Goal: Task Accomplishment & Management: Manage account settings

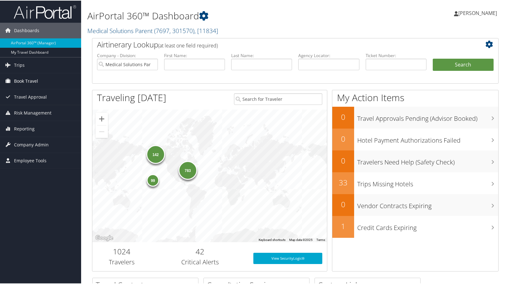
click at [20, 81] on span "Book Travel" at bounding box center [26, 81] width 24 height 16
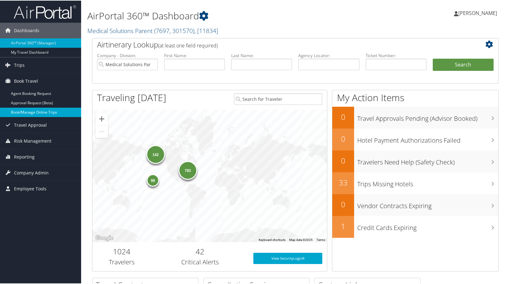
click at [19, 111] on link "Book/Manage Online Trips" at bounding box center [40, 111] width 81 height 9
click at [24, 170] on span "Company Admin" at bounding box center [31, 172] width 35 height 16
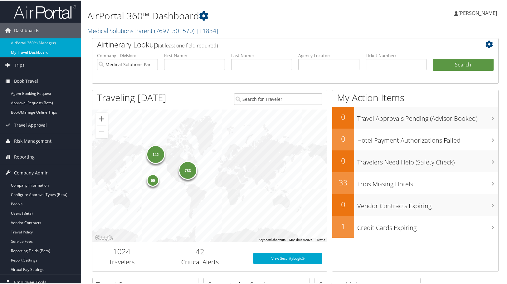
click at [18, 51] on link "My Travel Dashboard" at bounding box center [40, 51] width 81 height 9
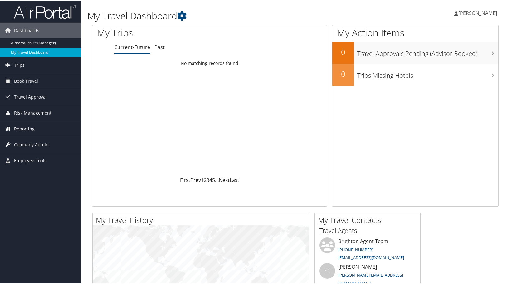
click at [27, 126] on span "Reporting" at bounding box center [24, 128] width 21 height 16
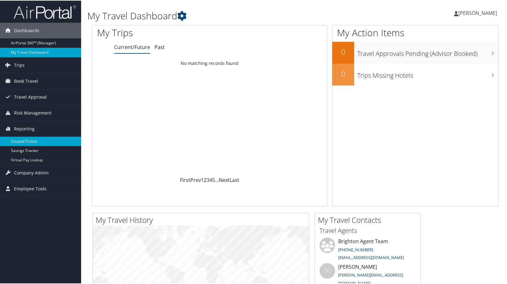
click at [29, 141] on link "Unused Tickets" at bounding box center [40, 140] width 81 height 9
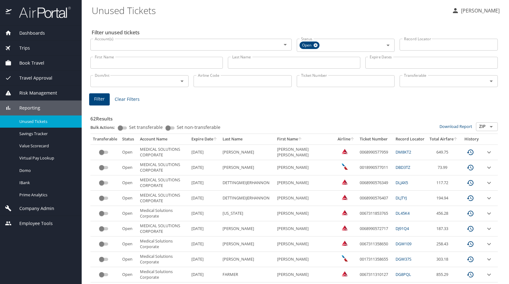
click at [151, 127] on span "Set transferable" at bounding box center [146, 127] width 34 height 4
click at [132, 127] on input "Set transferable" at bounding box center [120, 127] width 22 height 7
checkbox input "true"
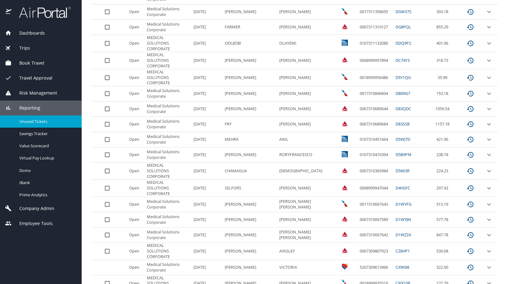
scroll to position [262, 0]
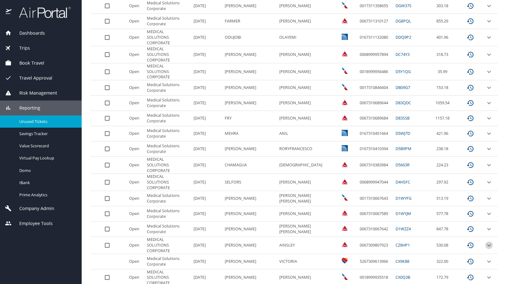
click at [485, 241] on icon "expand row" at bounding box center [488, 244] width 7 height 7
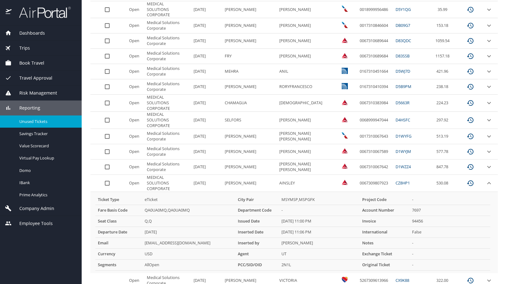
scroll to position [324, 0]
click at [485, 179] on icon "expand row" at bounding box center [488, 182] width 7 height 7
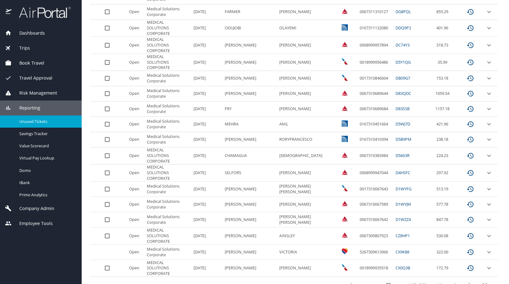
scroll to position [262, 0]
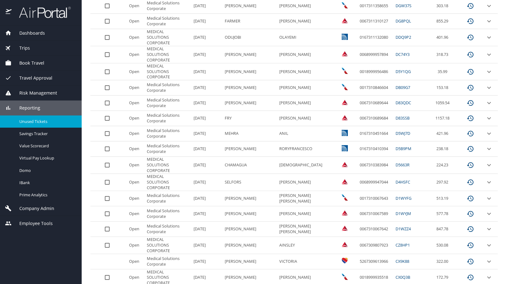
click at [272, 237] on td "[PERSON_NAME]" at bounding box center [249, 245] width 55 height 17
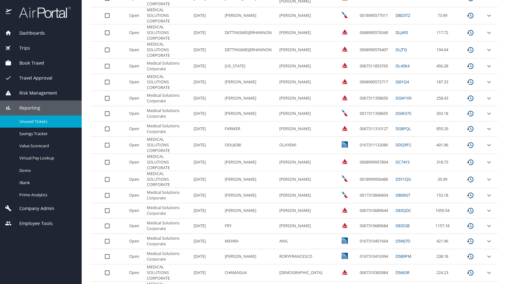
scroll to position [168, 0]
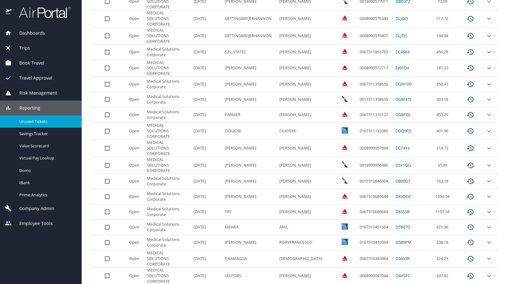
click at [485, 255] on icon "expand row" at bounding box center [488, 258] width 7 height 7
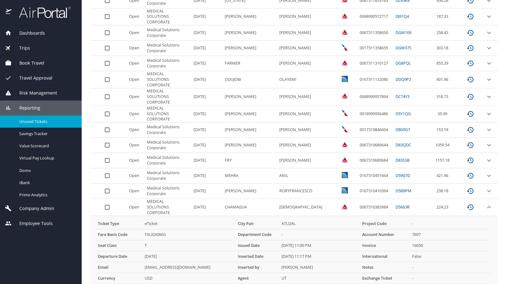
scroll to position [231, 0]
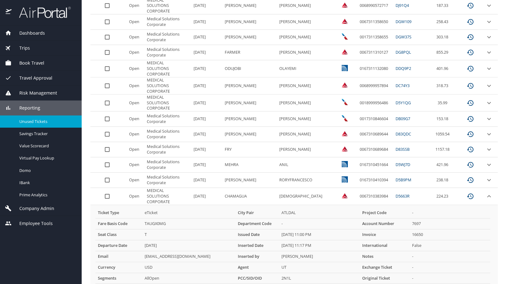
click at [487, 195] on icon "expand row" at bounding box center [489, 196] width 4 height 2
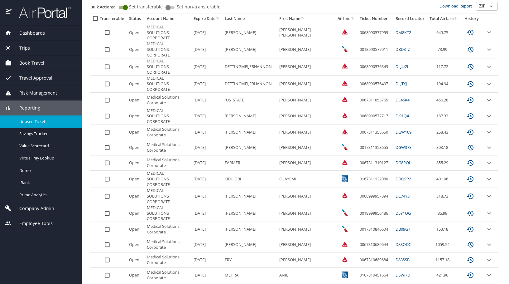
scroll to position [106, 0]
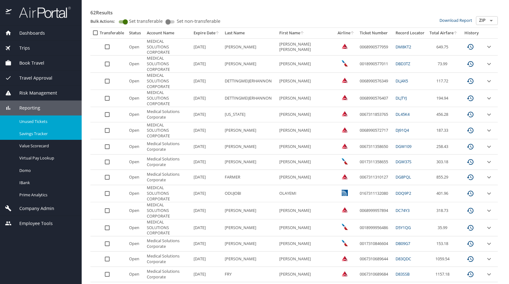
click at [29, 133] on span "Savings Tracker" at bounding box center [46, 134] width 55 height 6
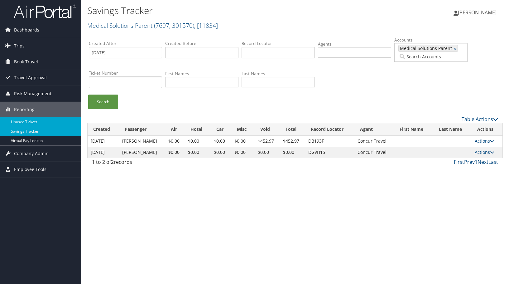
click at [28, 123] on link "Unused Tickets" at bounding box center [40, 121] width 81 height 9
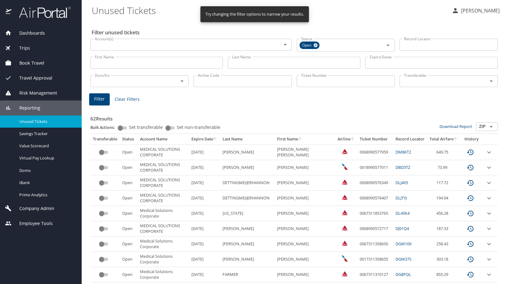
click at [339, 139] on th "Airline" at bounding box center [346, 139] width 22 height 11
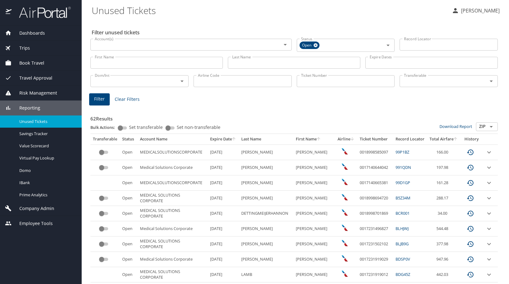
click at [224, 139] on th "Expire Date" at bounding box center [223, 139] width 31 height 11
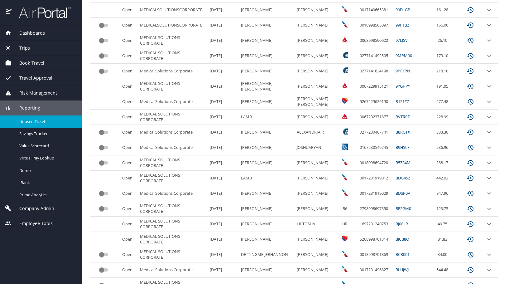
scroll to position [187, 0]
